Goal: Obtain resource: Obtain resource

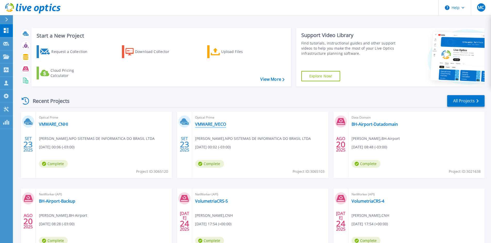
click at [202, 124] on link "VMWARE_IVECO" at bounding box center [210, 124] width 31 height 5
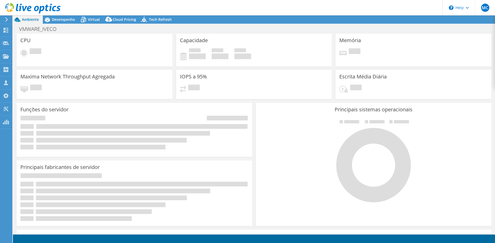
select select "USEast"
select select "USD"
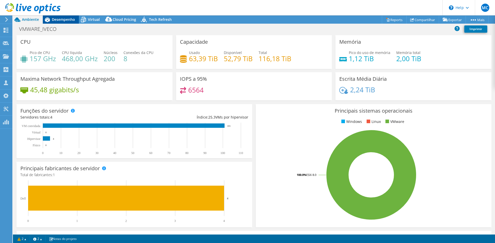
click at [53, 20] on span "Desempenho" at bounding box center [63, 19] width 23 height 5
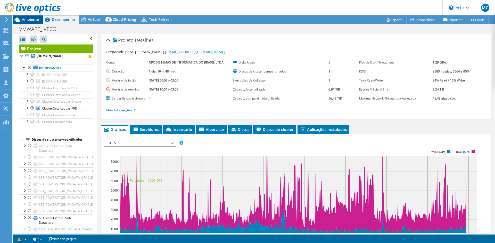
click at [35, 18] on span "Ambiente" at bounding box center [30, 19] width 17 height 5
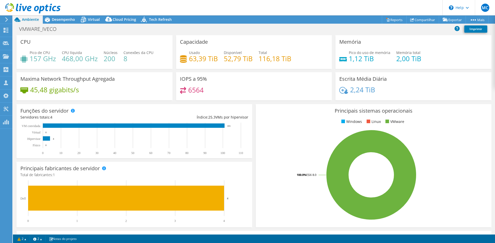
click at [59, 15] on div at bounding box center [30, 8] width 61 height 17
click at [59, 18] on span "Desempenho" at bounding box center [63, 19] width 23 height 5
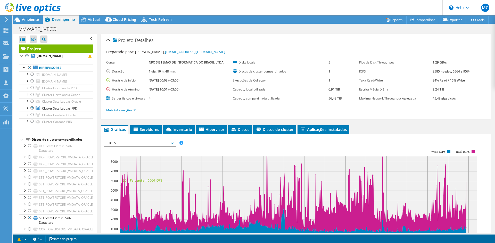
click at [166, 145] on span "IOPS" at bounding box center [140, 143] width 66 height 6
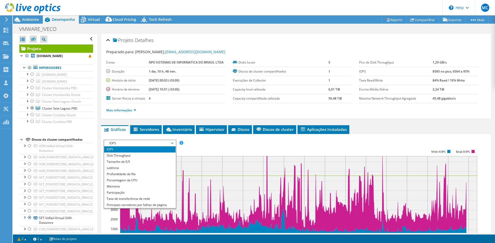
click at [240, 137] on div "IOPS Disk Throughput Tamanho de E/S Latência Profundidade da fila Porcentagem d…" at bounding box center [296, 225] width 384 height 182
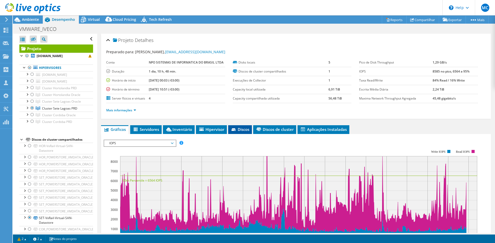
click at [240, 132] on li "Discos" at bounding box center [240, 129] width 24 height 9
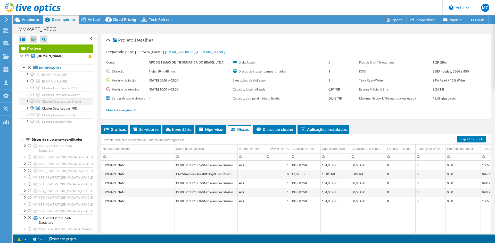
click at [27, 102] on div at bounding box center [26, 100] width 5 height 5
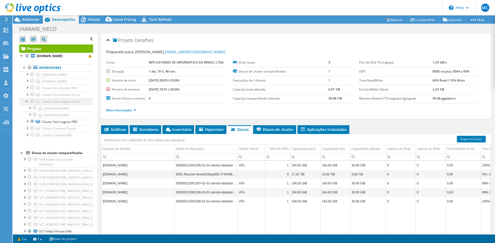
click at [31, 102] on div at bounding box center [32, 101] width 5 height 6
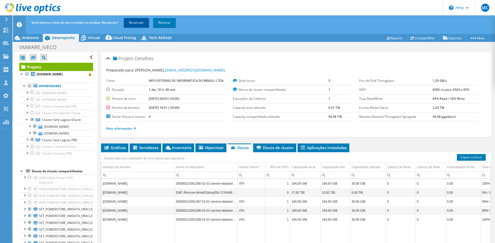
click at [132, 24] on link "Recalcular" at bounding box center [136, 22] width 25 height 9
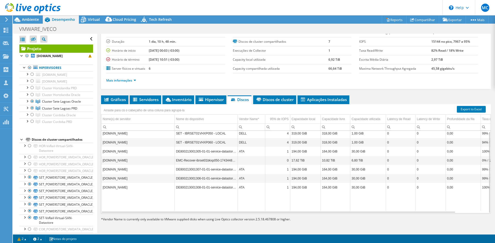
scroll to position [4, 0]
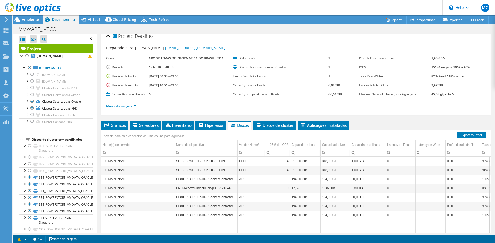
click at [334, 94] on b "66,64 TiB" at bounding box center [334, 94] width 13 height 4
drag, startPoint x: 325, startPoint y: 94, endPoint x: 339, endPoint y: 96, distance: 14.0
click at [339, 96] on tr "Capacity compartilhada utilizada 66,64 TiB" at bounding box center [292, 94] width 119 height 9
copy tr "66,64 TiB"
click at [70, 110] on span "Cluster Sete Lagoas PRD" at bounding box center [59, 108] width 35 height 4
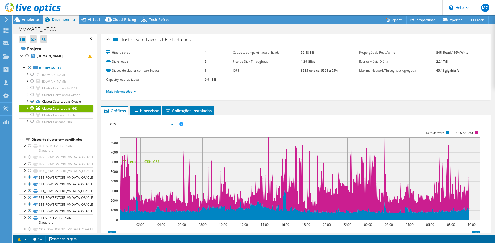
scroll to position [0, 0]
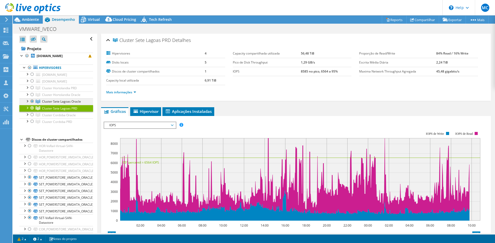
click at [63, 102] on span "Cluster Sete Lagoas Oracle" at bounding box center [61, 101] width 39 height 4
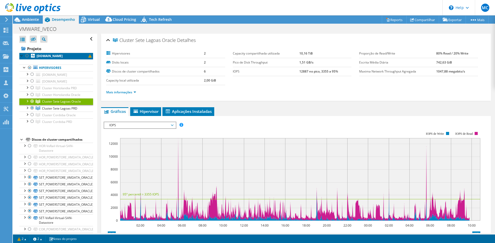
click at [53, 56] on b "iarbue12vhxp020.ivecoeurope.ivecogroup.iveco.com" at bounding box center [50, 56] width 26 height 4
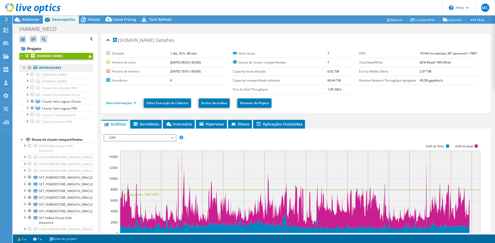
click at [51, 66] on link "Hipervisores" at bounding box center [56, 68] width 74 height 7
drag, startPoint x: 326, startPoint y: 80, endPoint x: 338, endPoint y: 80, distance: 12.4
click at [338, 80] on b "66,64 TiB" at bounding box center [333, 80] width 13 height 4
copy b "66,64 TiB"
click at [243, 126] on span "Discos" at bounding box center [240, 124] width 19 height 5
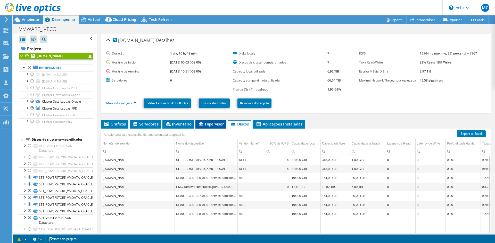
click at [213, 126] on span "Hipervisor" at bounding box center [211, 124] width 26 height 5
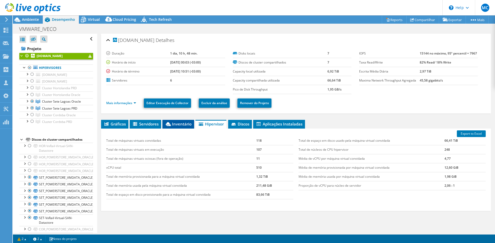
click at [171, 123] on icon at bounding box center [168, 124] width 5 height 4
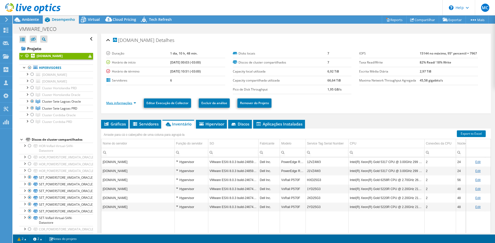
click at [122, 103] on link "Mais informações" at bounding box center [121, 103] width 30 height 4
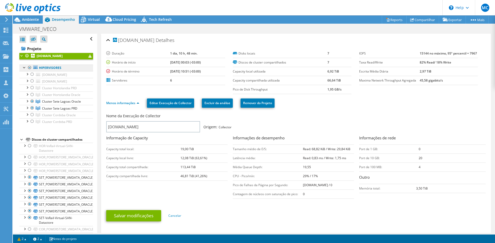
click at [55, 67] on link "Hipervisores" at bounding box center [56, 68] width 74 height 7
click at [53, 69] on link "Hipervisores" at bounding box center [56, 68] width 74 height 7
click at [446, 20] on link "Exportar" at bounding box center [451, 20] width 27 height 8
click at [439, 31] on link "vSAN ReadyNode Sizer" at bounding box center [438, 29] width 49 height 11
